Goal: Information Seeking & Learning: Check status

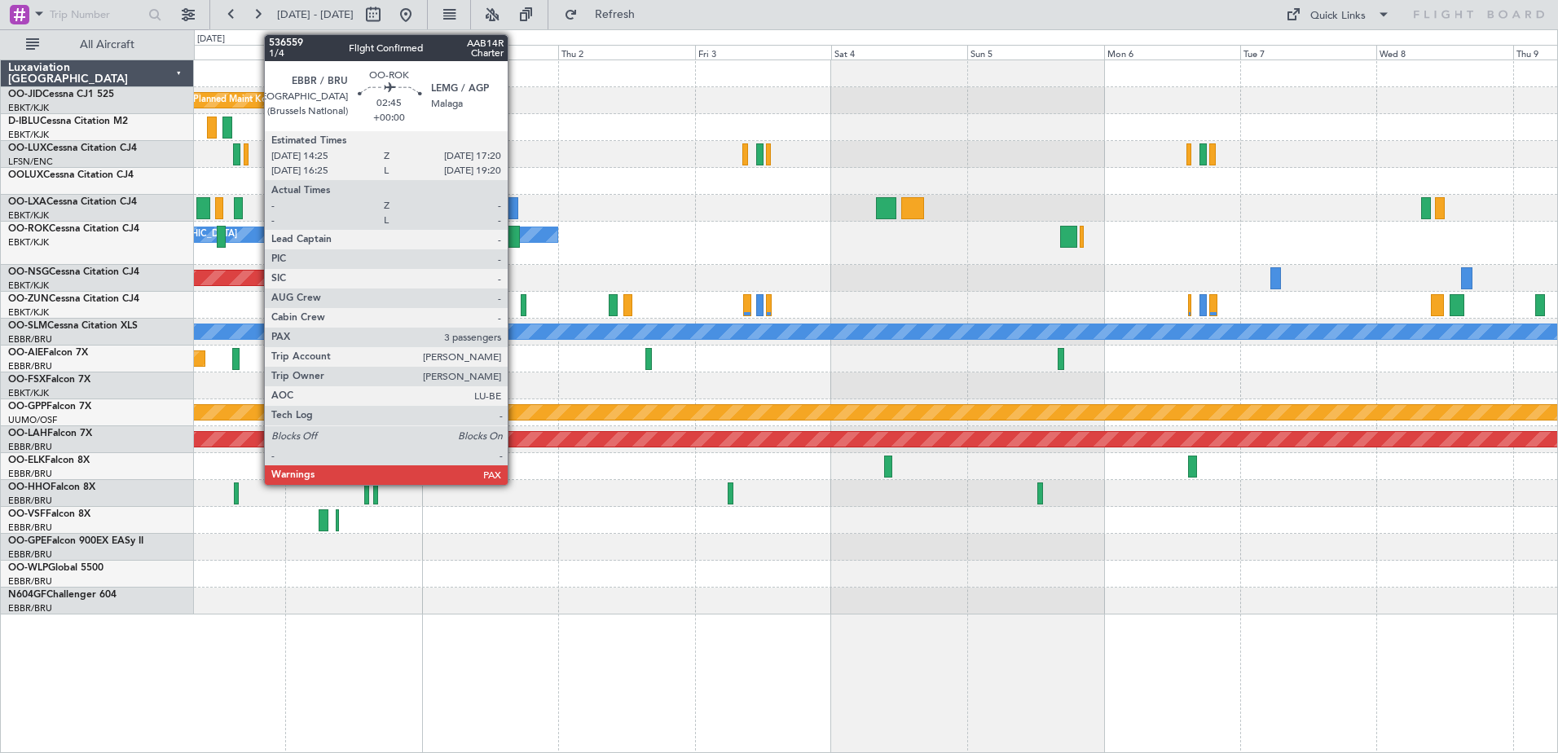
click at [515, 242] on div at bounding box center [511, 237] width 17 height 22
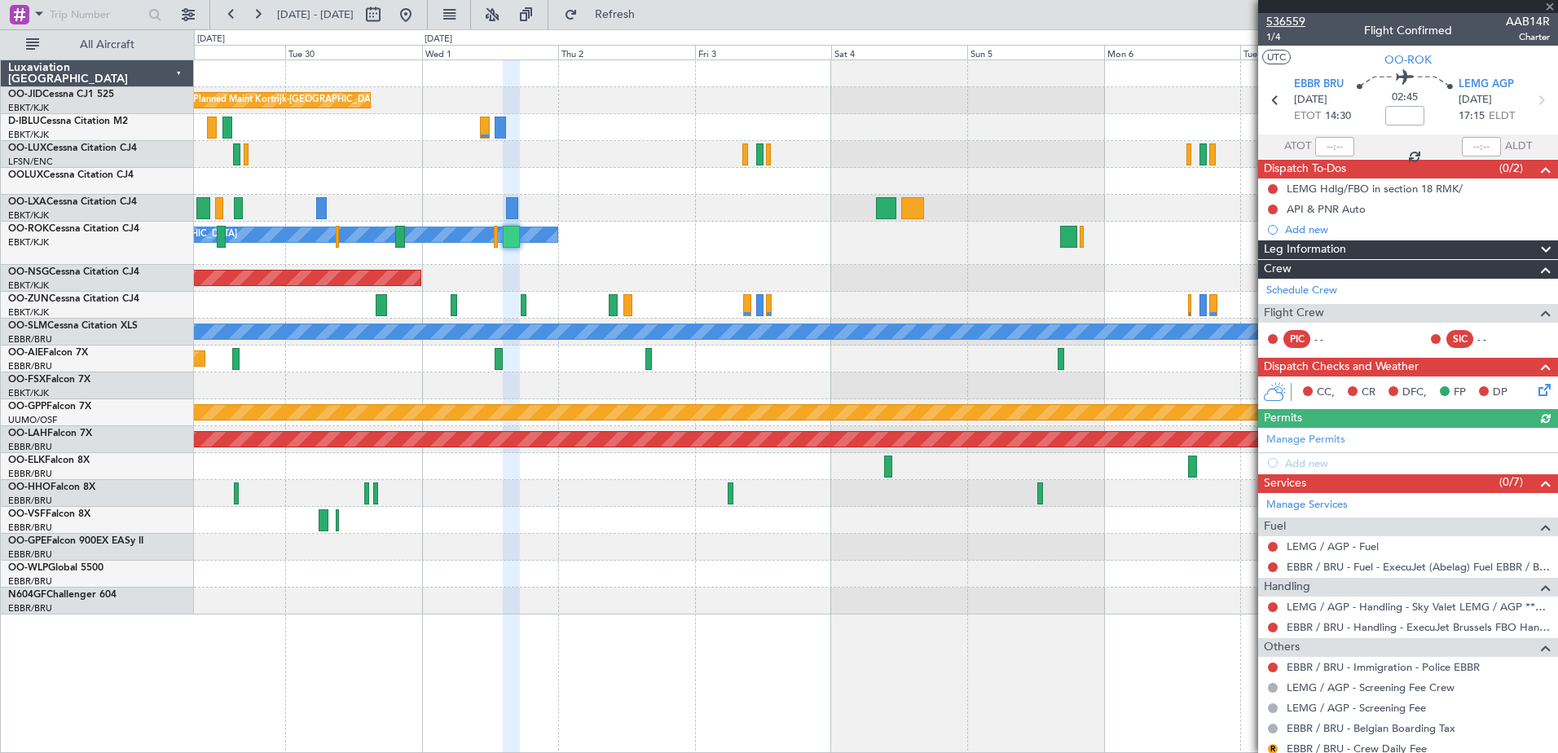
click at [1280, 15] on span "536559" at bounding box center [1285, 21] width 39 height 17
click at [1551, 3] on span at bounding box center [1549, 7] width 16 height 15
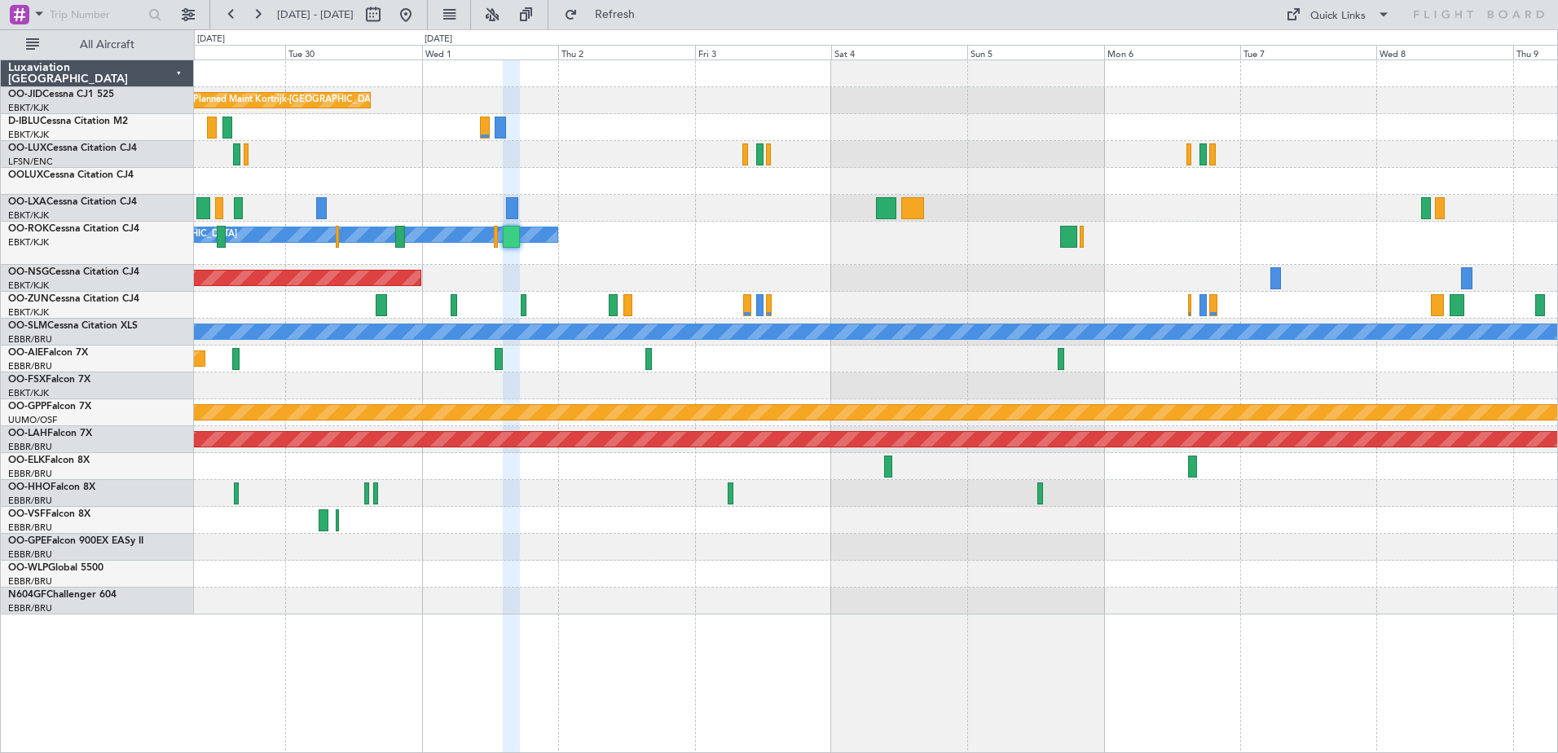
type input "0"
click at [224, 12] on button at bounding box center [231, 15] width 26 height 26
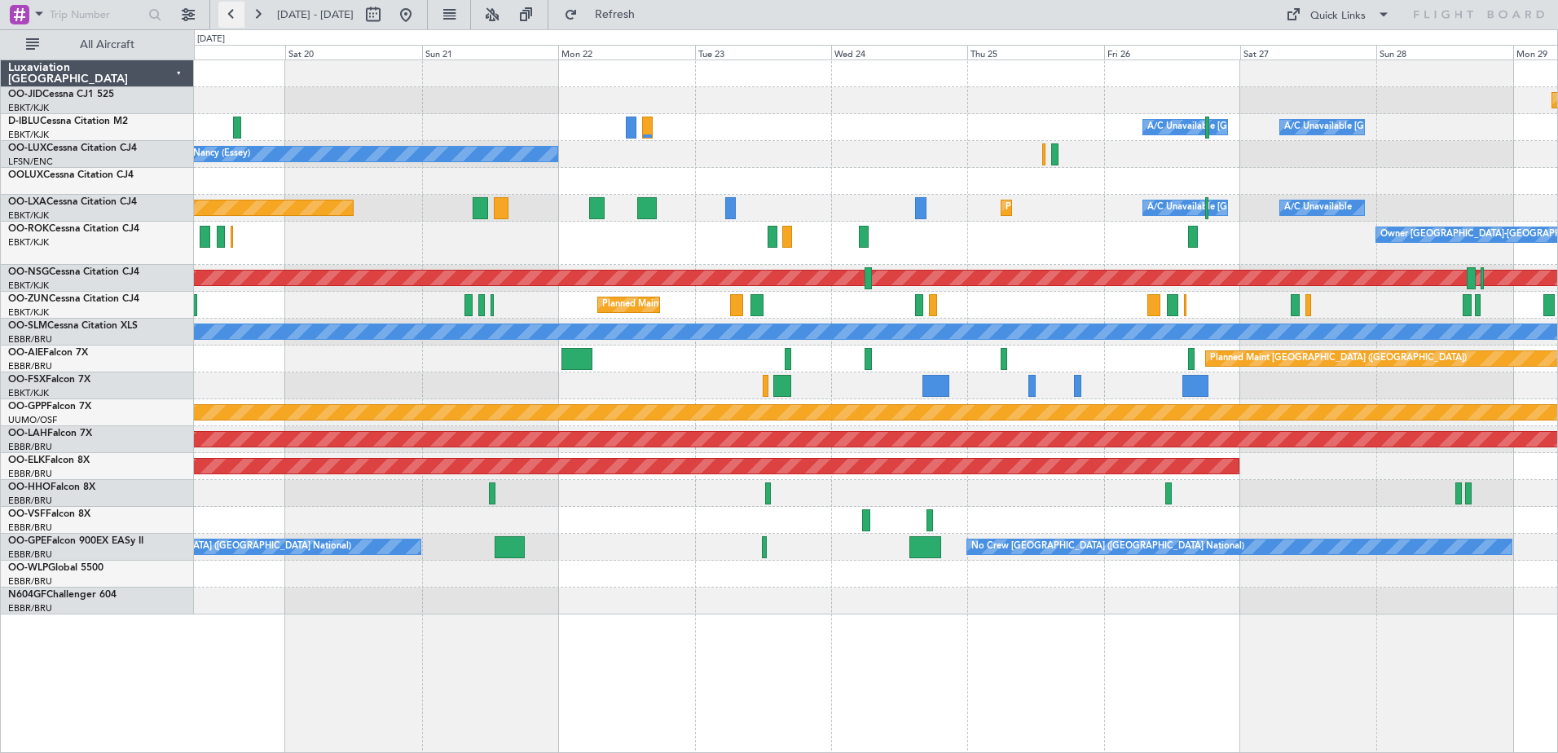
click at [224, 12] on button at bounding box center [231, 15] width 26 height 26
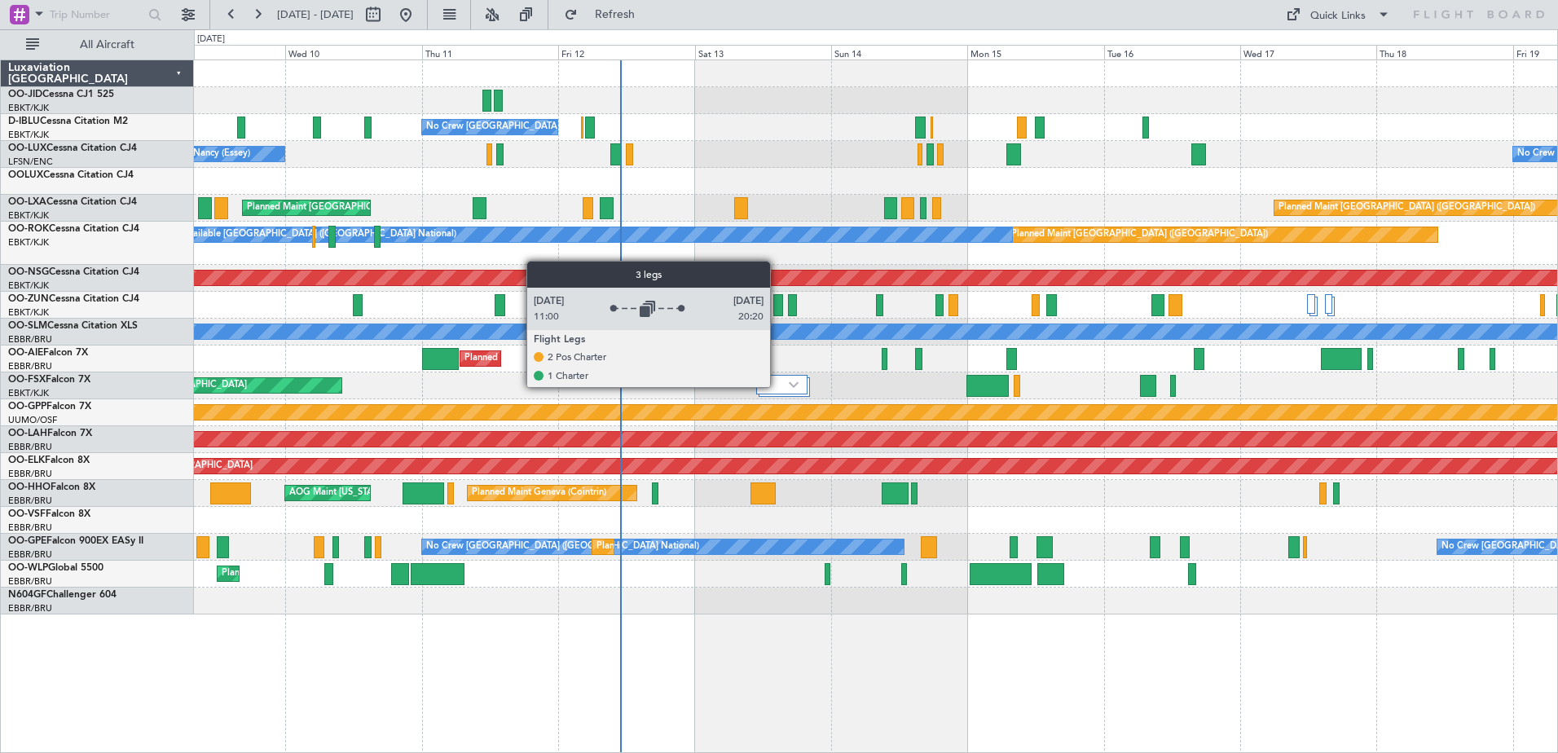
click at [777, 386] on div at bounding box center [781, 385] width 51 height 20
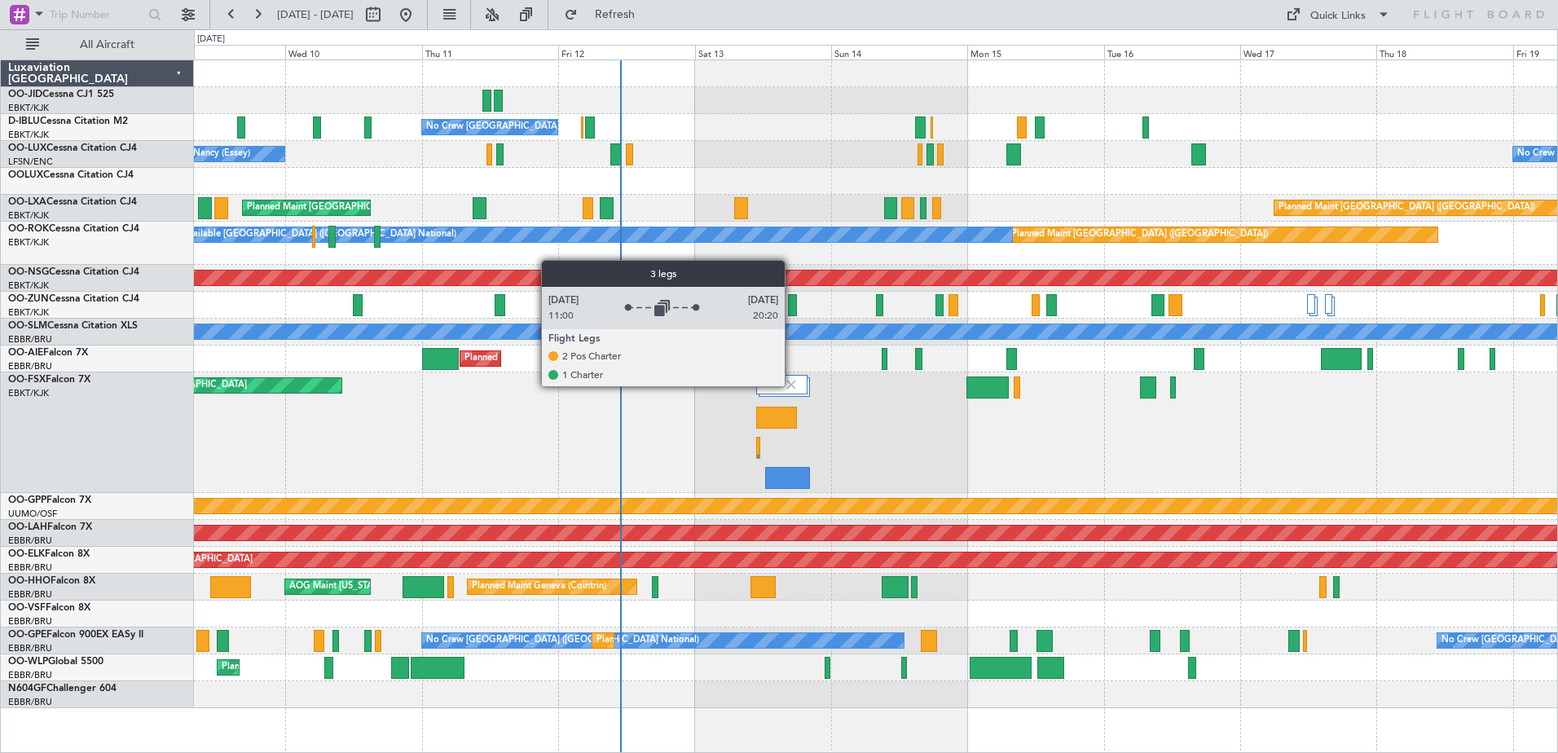
click at [792, 385] on img at bounding box center [791, 384] width 15 height 15
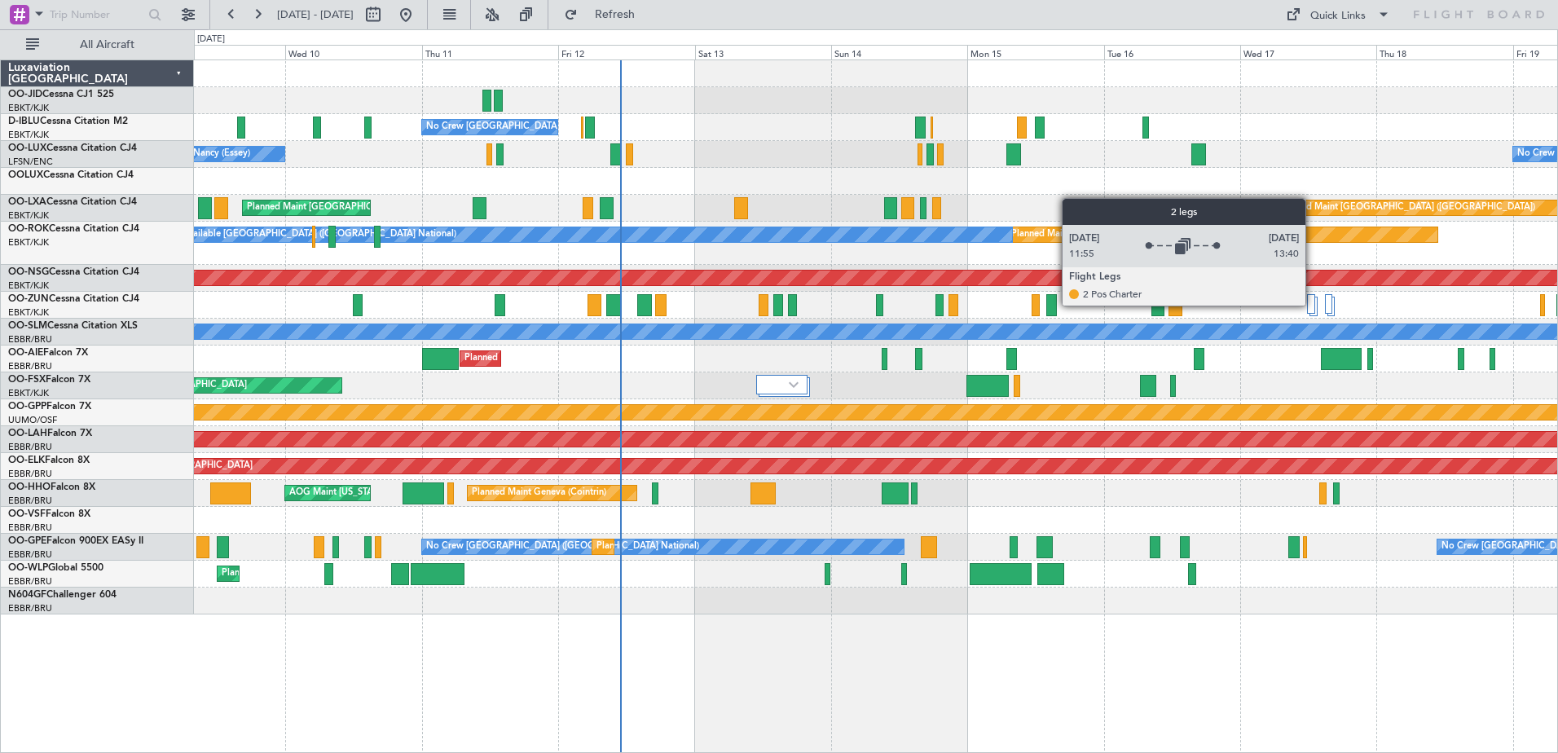
click at [1312, 305] on div at bounding box center [1311, 304] width 8 height 20
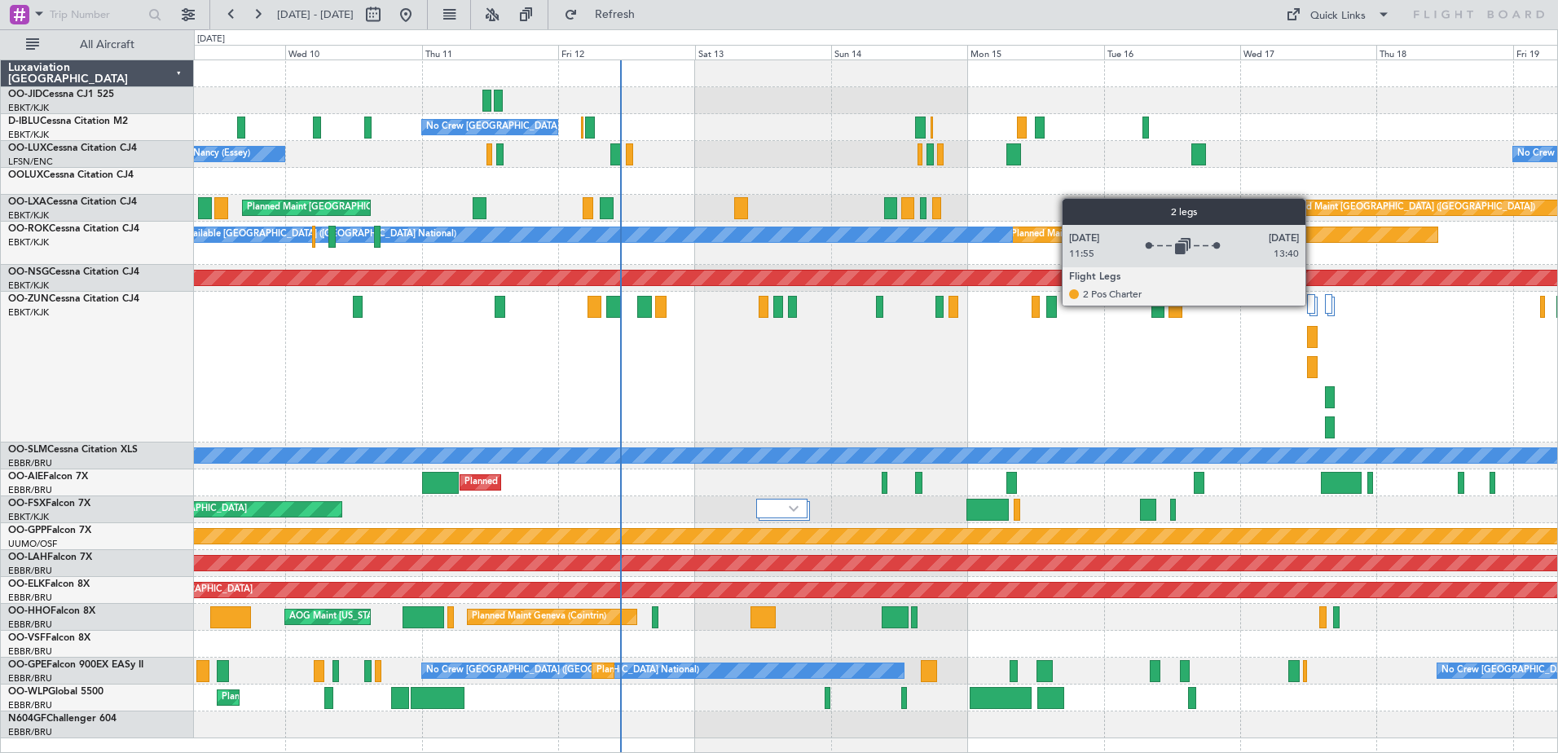
click at [1312, 306] on div at bounding box center [1311, 304] width 8 height 20
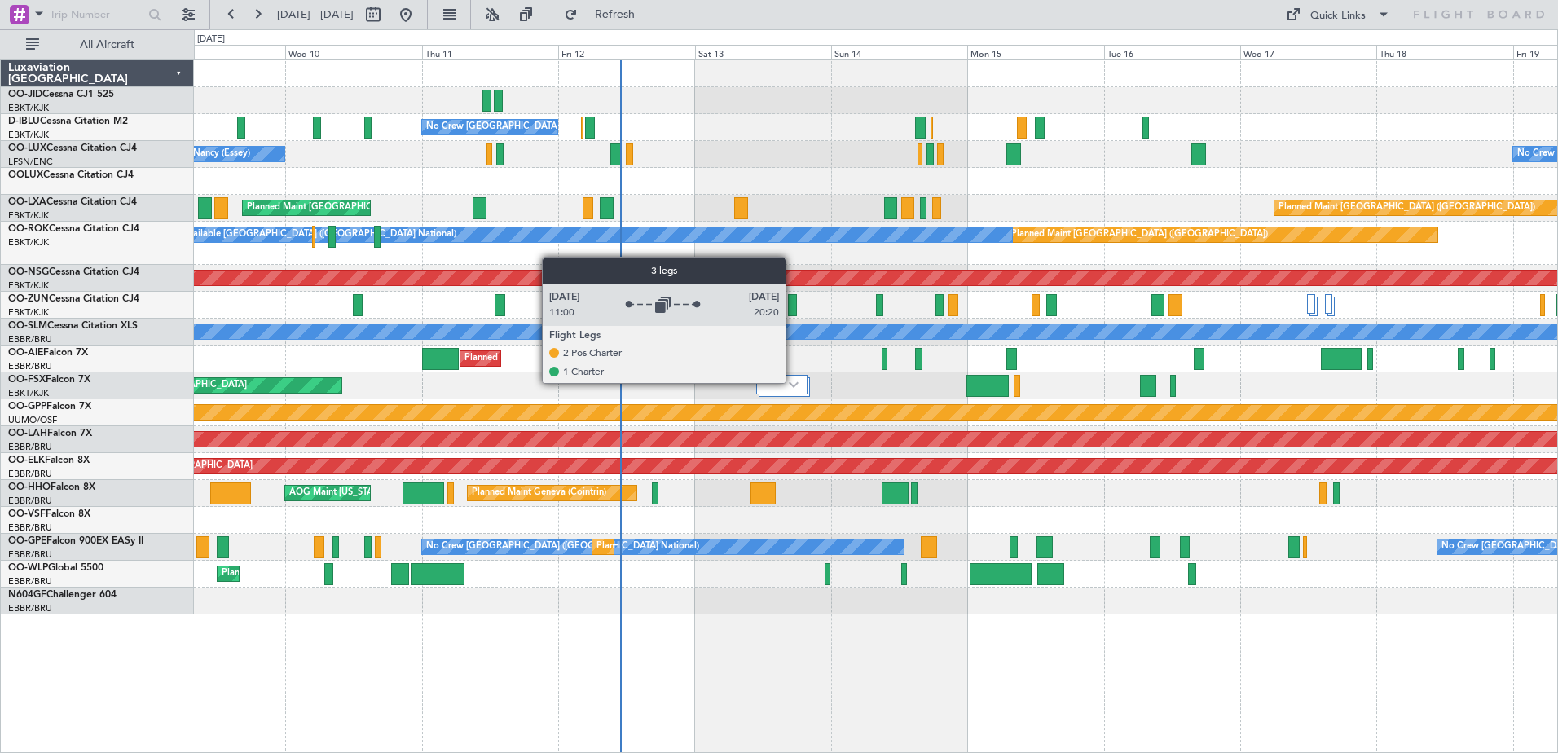
click at [793, 382] on img at bounding box center [794, 384] width 10 height 7
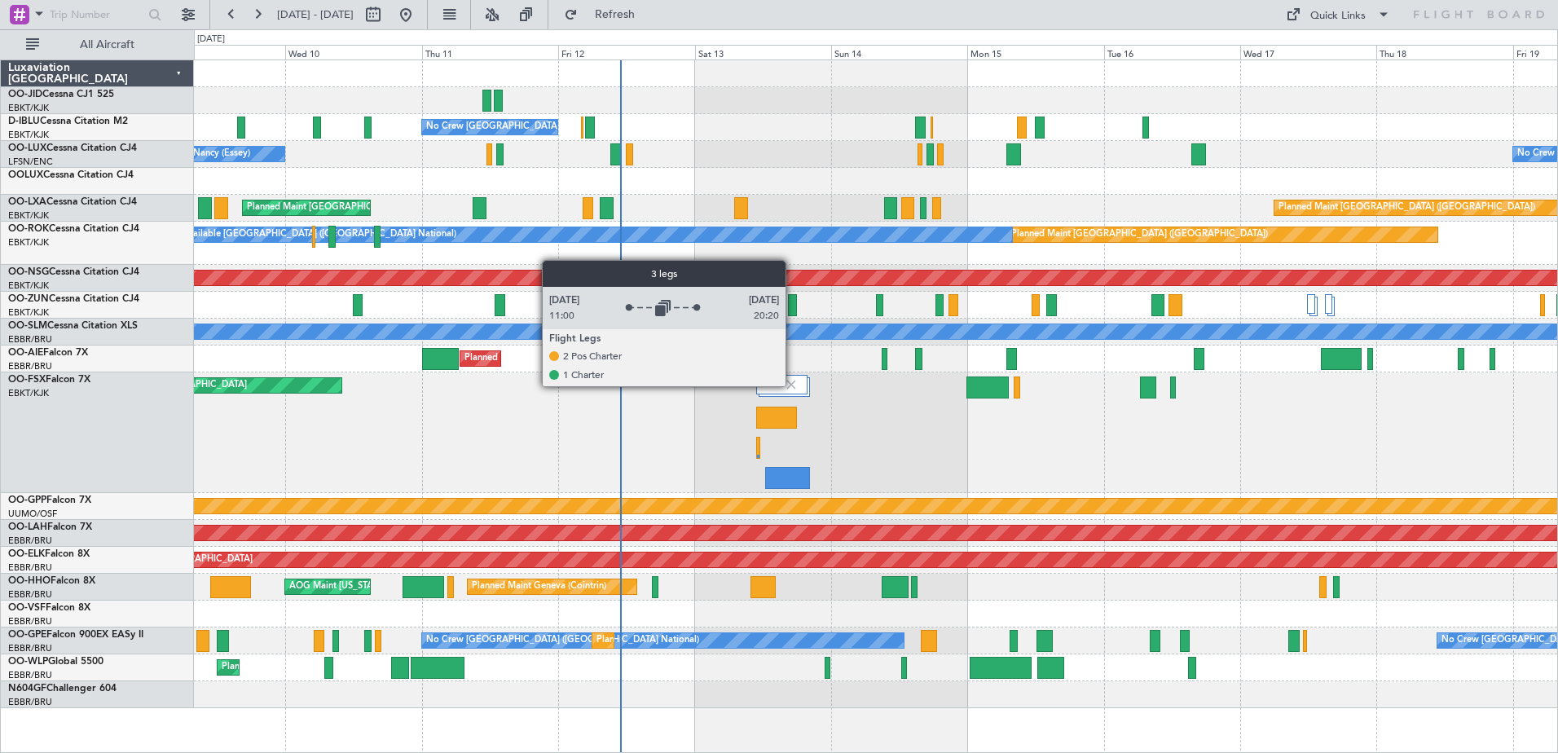
click at [791, 385] on img at bounding box center [791, 384] width 15 height 15
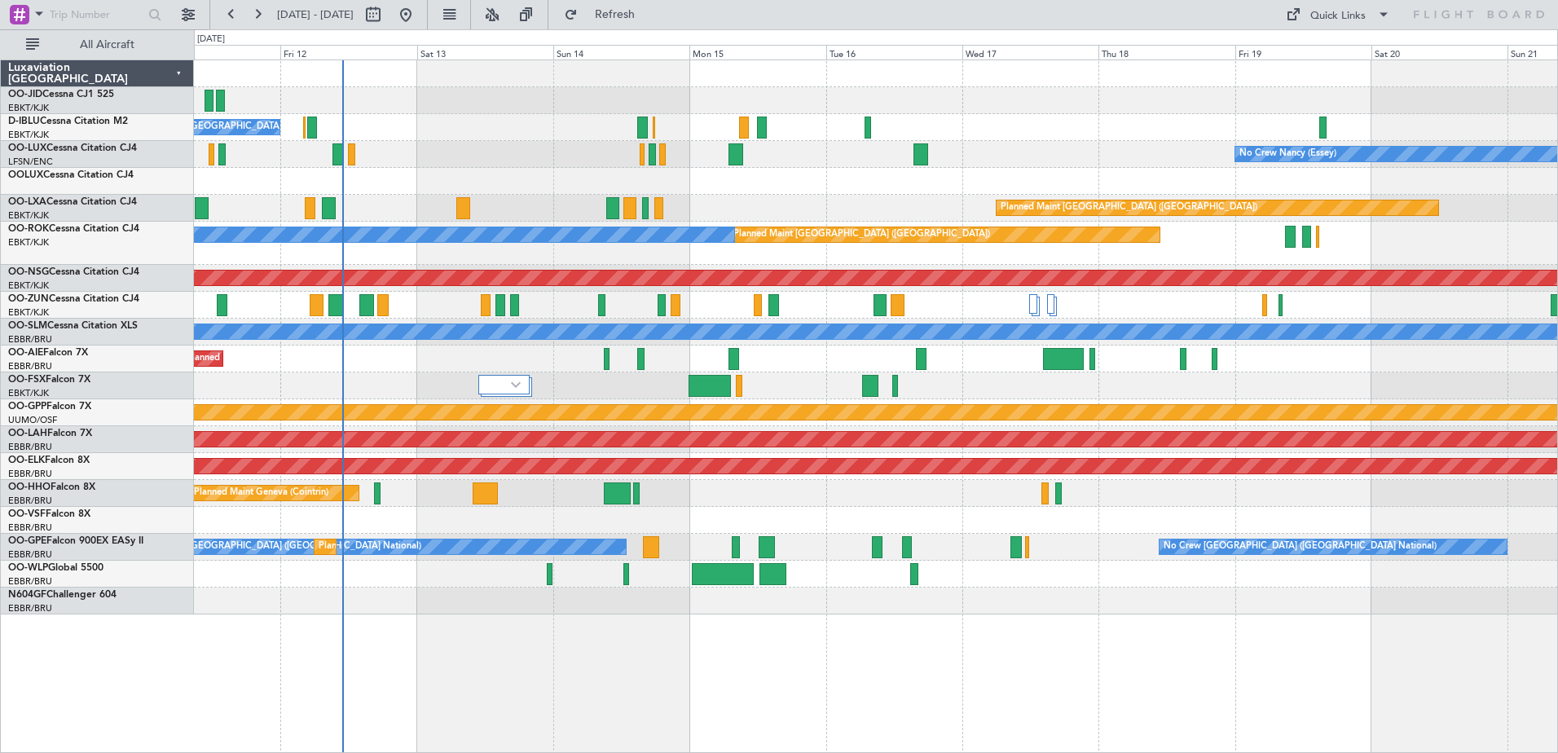
click at [889, 455] on div "No Crew [GEOGRAPHIC_DATA] ([GEOGRAPHIC_DATA] National) No Crew [PERSON_NAME] ([…" at bounding box center [875, 337] width 1363 height 554
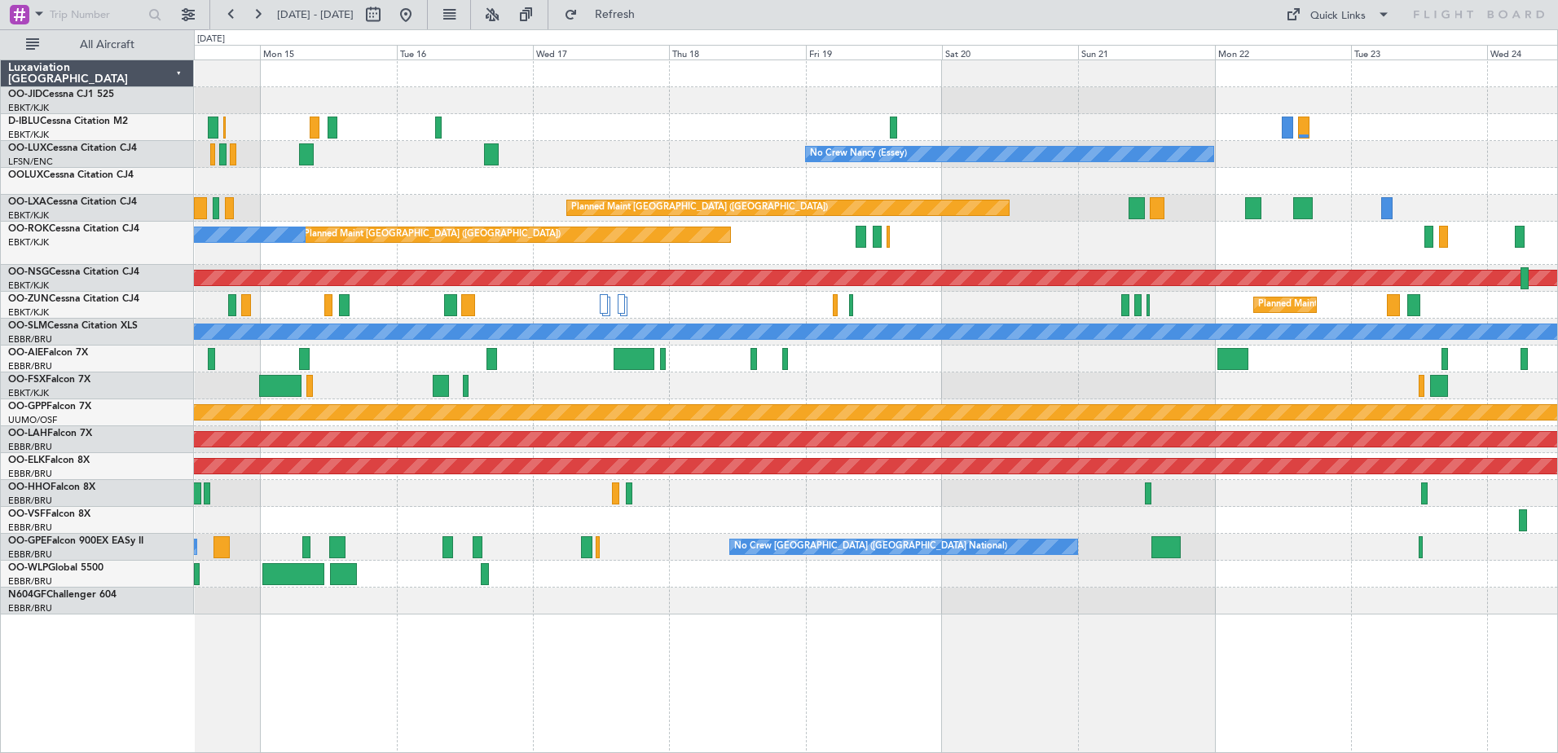
click at [919, 399] on div "A/C Unavailable [GEOGRAPHIC_DATA] ([GEOGRAPHIC_DATA] National) No Crew [PERSON_…" at bounding box center [875, 337] width 1363 height 554
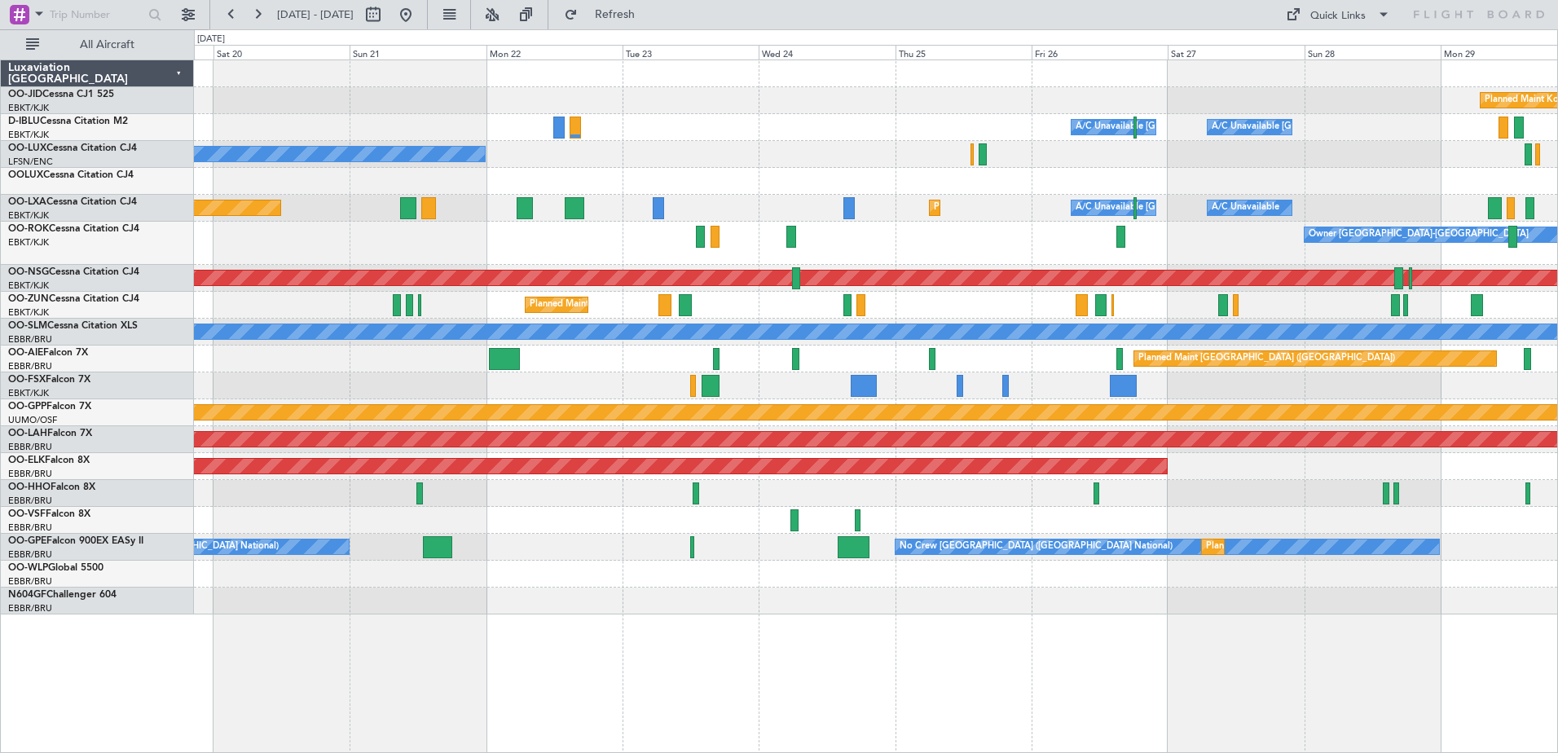
click at [930, 340] on div "Planned Maint Kortrijk-[GEOGRAPHIC_DATA] A/C Unavailable [GEOGRAPHIC_DATA] ([GE…" at bounding box center [875, 337] width 1363 height 554
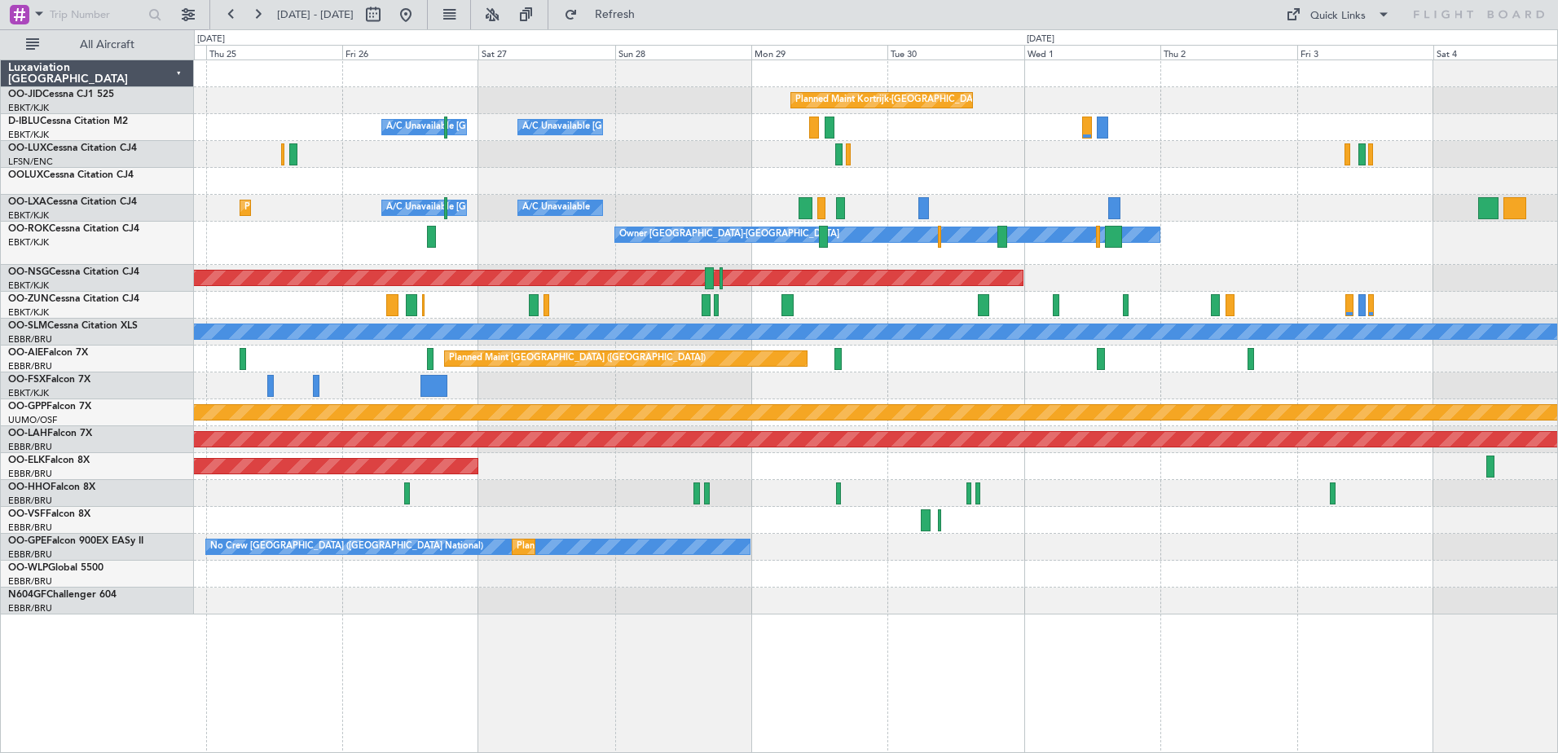
click at [908, 457] on div "Planned Maint Kortrijk-[GEOGRAPHIC_DATA] A/C Unavailable [GEOGRAPHIC_DATA] ([GE…" at bounding box center [875, 337] width 1363 height 554
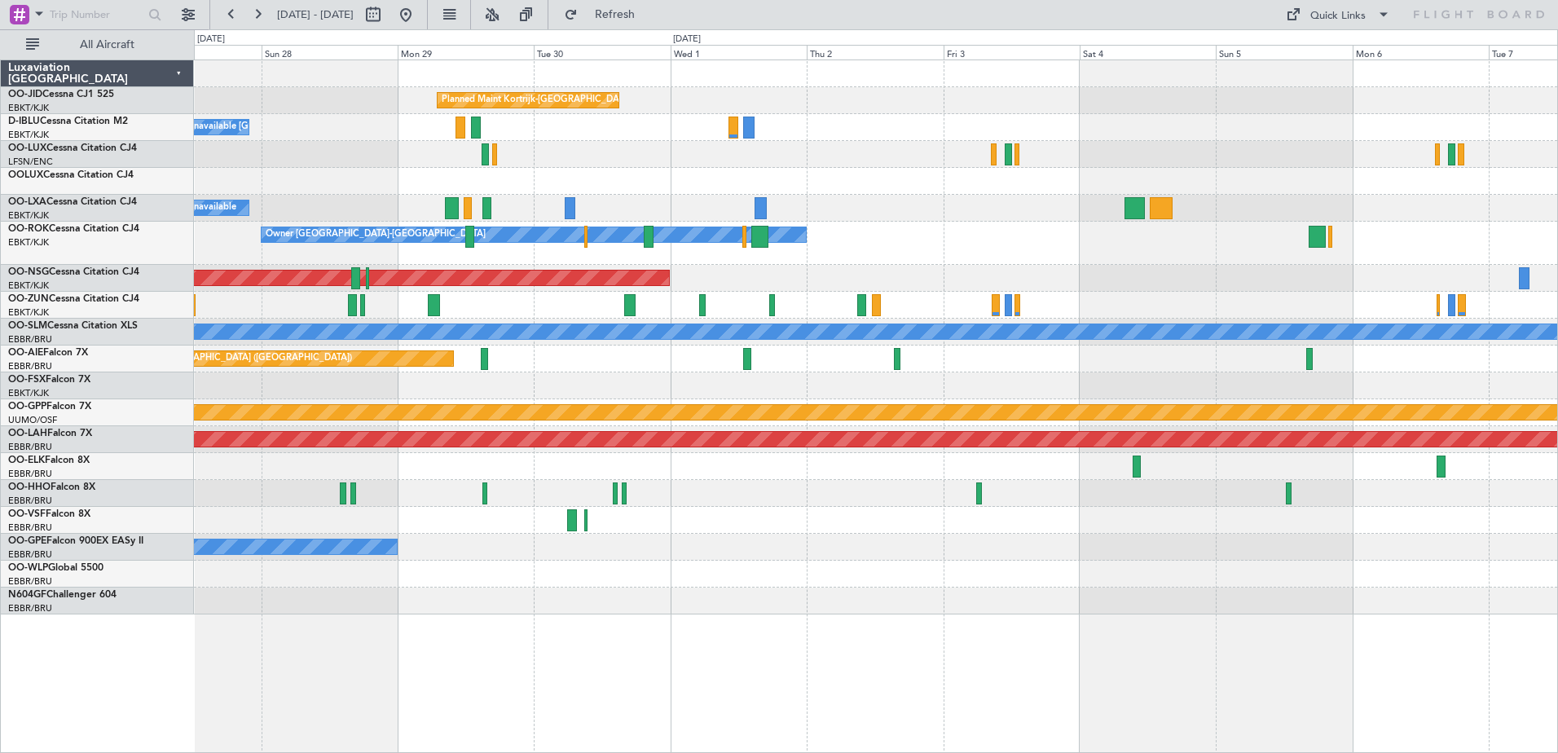
click at [908, 262] on div "Planned Maint Kortrijk-[GEOGRAPHIC_DATA] A/C Unavailable [GEOGRAPHIC_DATA]-[GEO…" at bounding box center [875, 337] width 1363 height 554
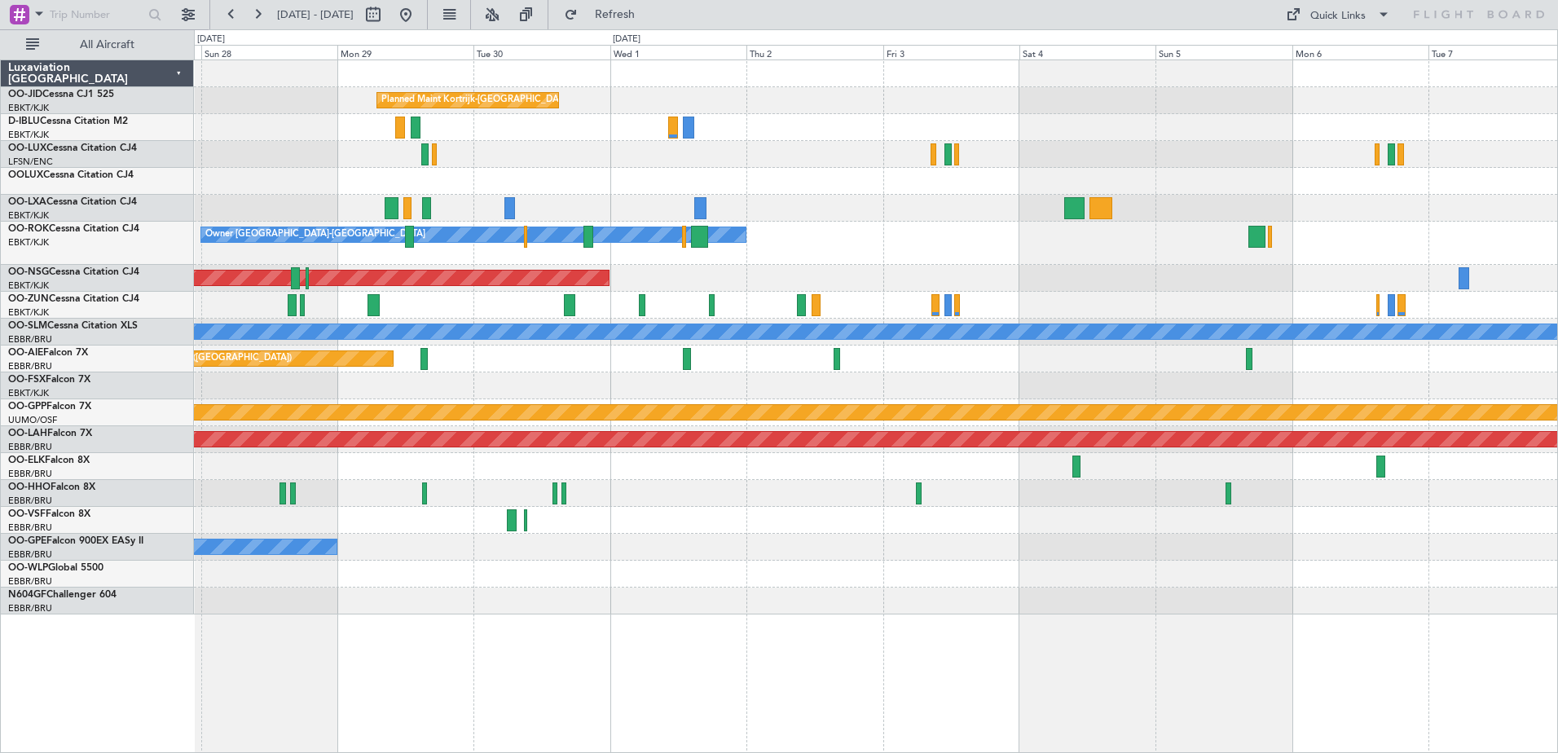
click at [797, 138] on div "Planned Maint Kortrijk-[GEOGRAPHIC_DATA] A/C Unavailable [GEOGRAPHIC_DATA] ([GE…" at bounding box center [875, 337] width 1363 height 554
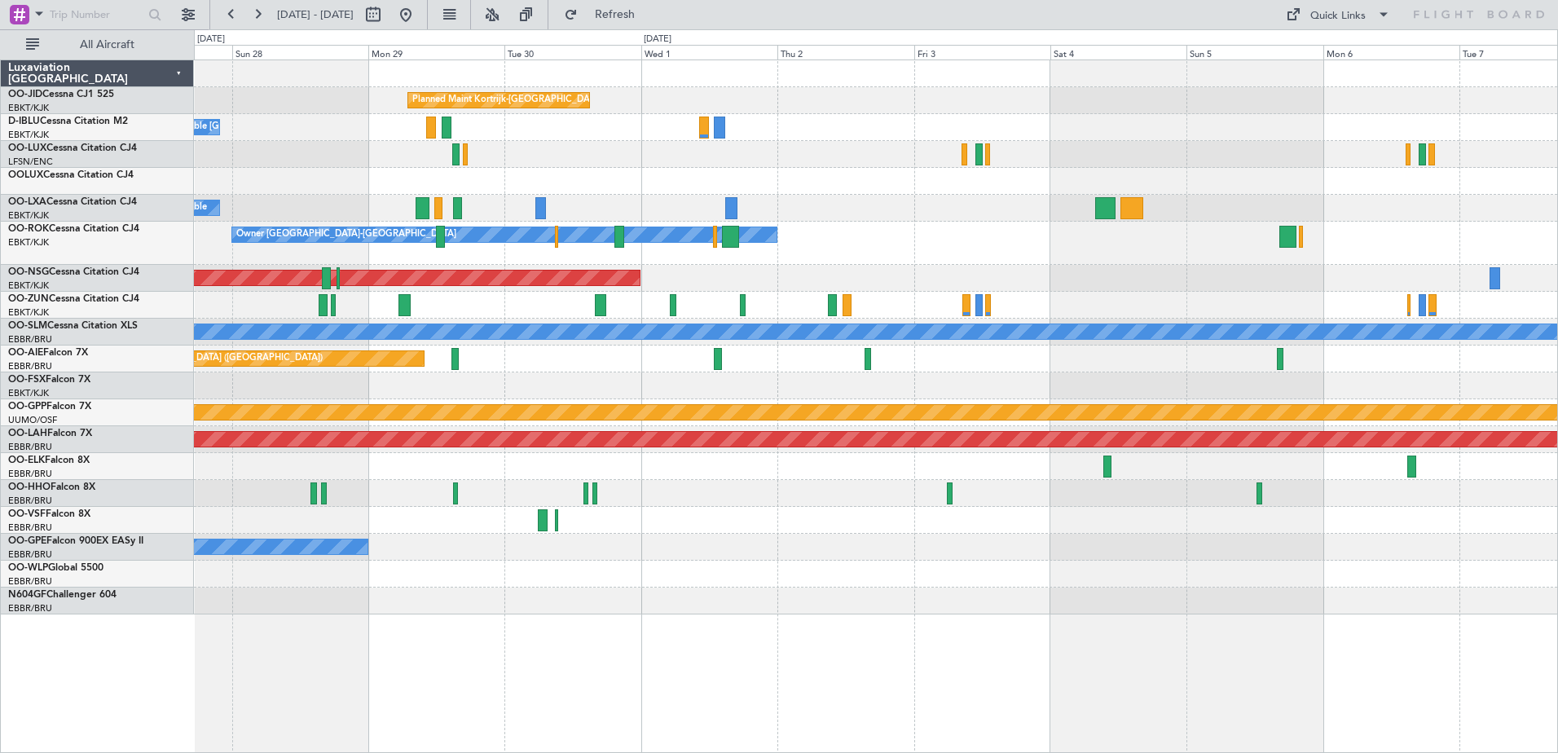
click at [590, 209] on div "Planned Maint Kortrijk-[GEOGRAPHIC_DATA] A/C Unavailable [GEOGRAPHIC_DATA]-[GEO…" at bounding box center [875, 337] width 1363 height 554
